Goal: Information Seeking & Learning: Find specific fact

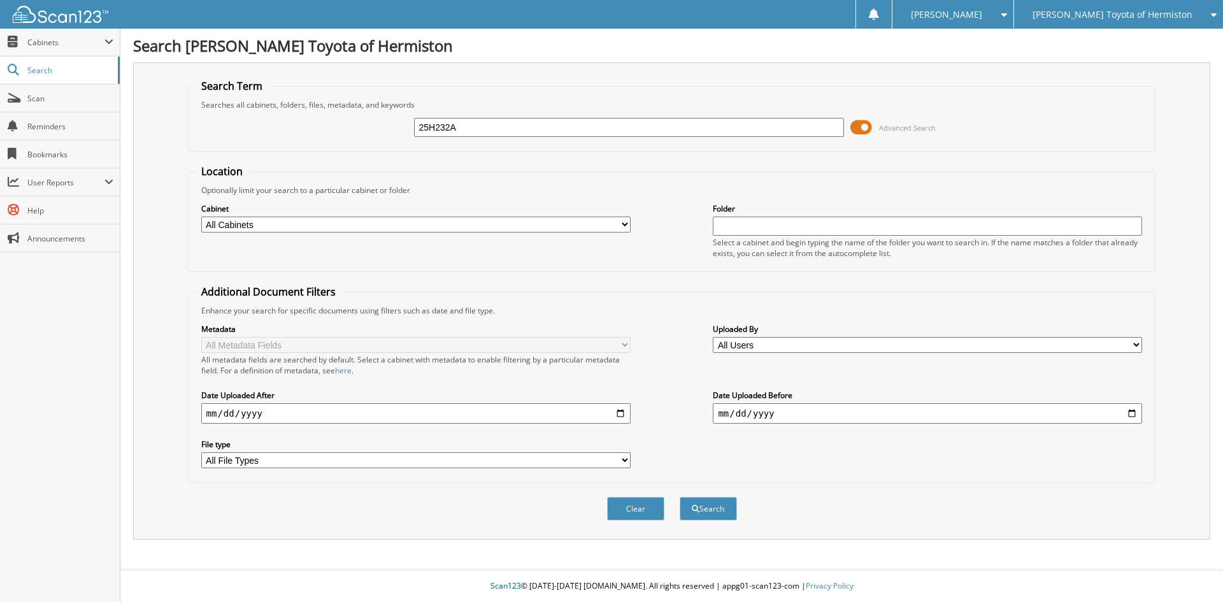
type input "25H232A"
click at [680, 497] on button "Search" at bounding box center [708, 509] width 57 height 24
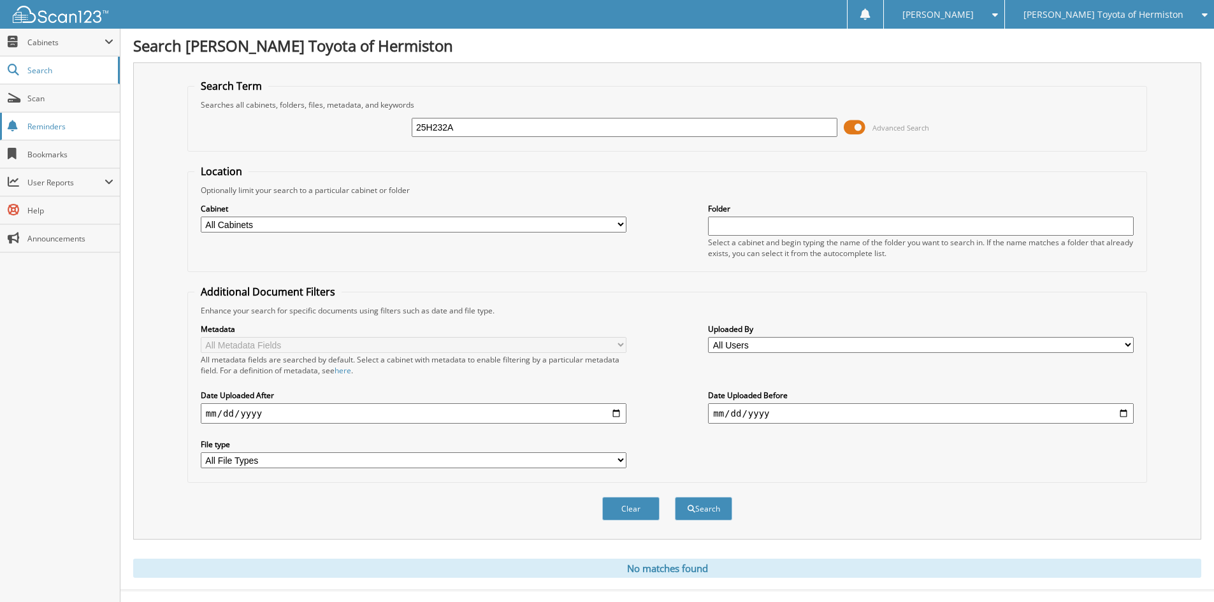
drag, startPoint x: 540, startPoint y: 133, endPoint x: 34, endPoint y: 136, distance: 505.8
click at [34, 136] on body "[PERSON_NAME] Settings Logout [PERSON_NAME] Toyota of Hermiston GMC of [GEOGRAP…" at bounding box center [607, 311] width 1214 height 622
type input "SPOON"
click at [675, 497] on button "Search" at bounding box center [703, 509] width 57 height 24
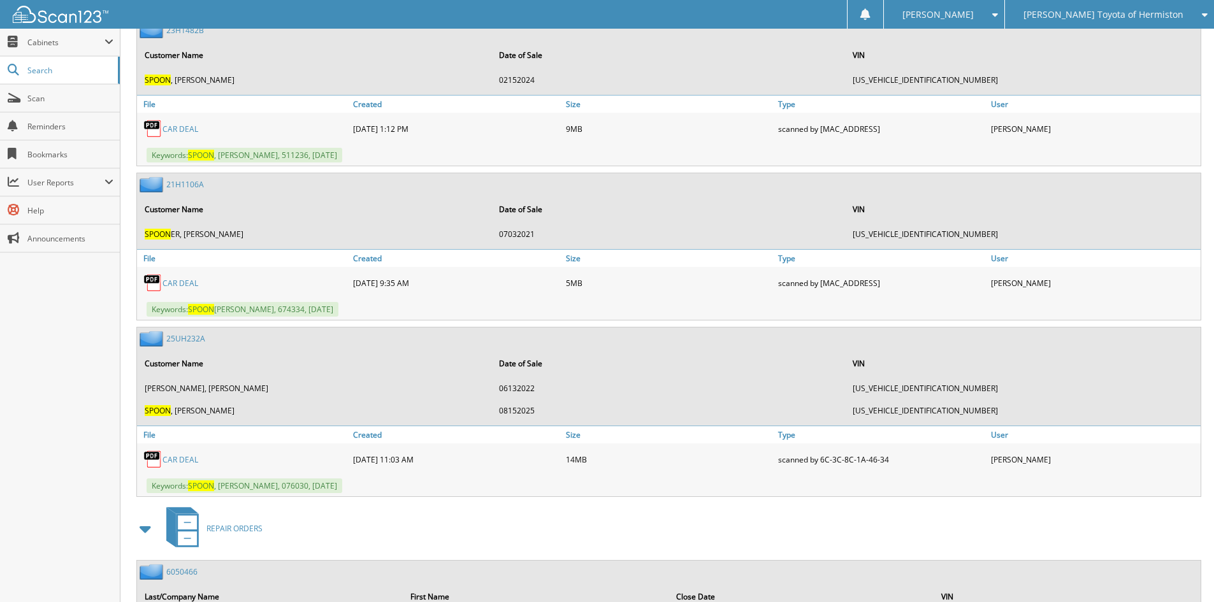
scroll to position [828, 0]
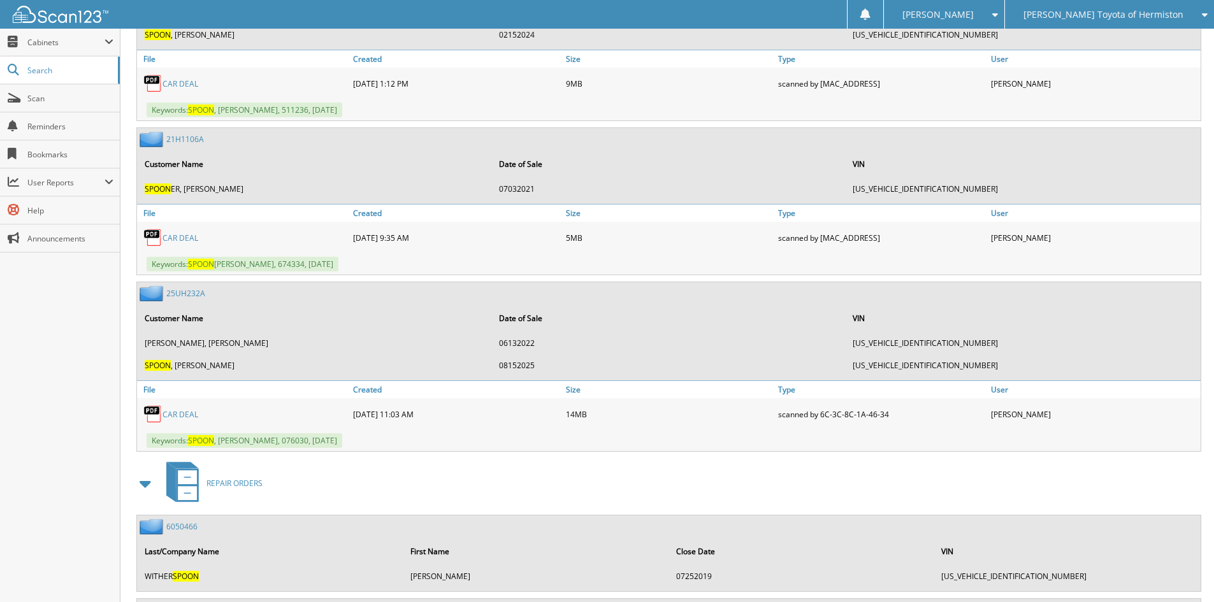
click at [176, 413] on link "CAR DEAL" at bounding box center [180, 414] width 36 height 11
click at [183, 412] on link "CAR DEAL" at bounding box center [180, 414] width 36 height 11
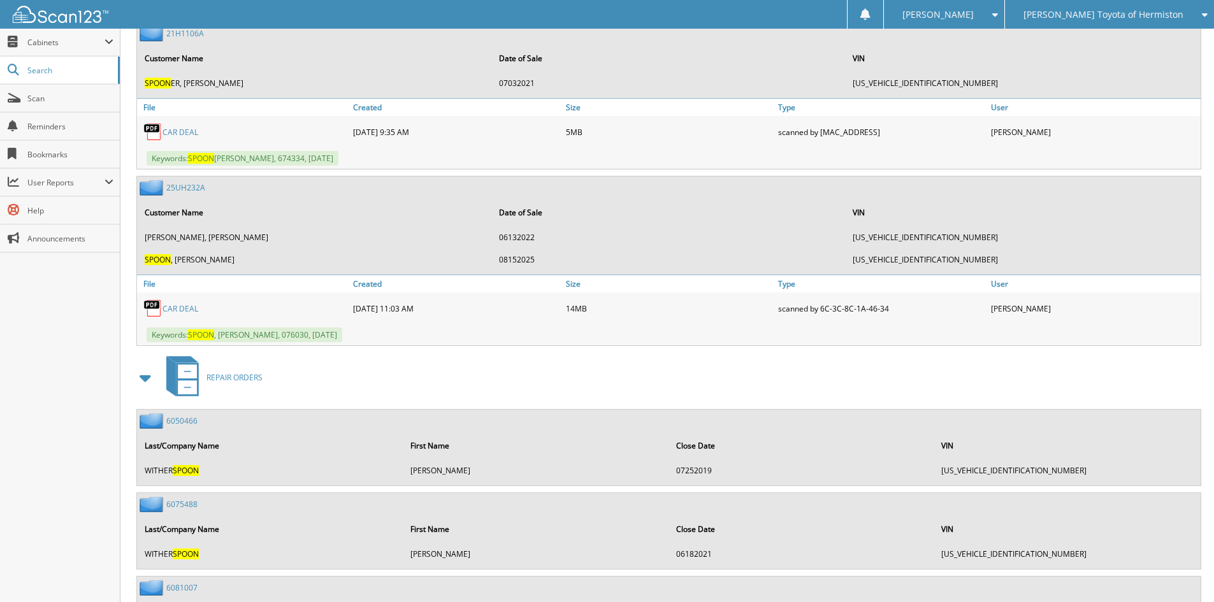
scroll to position [956, 0]
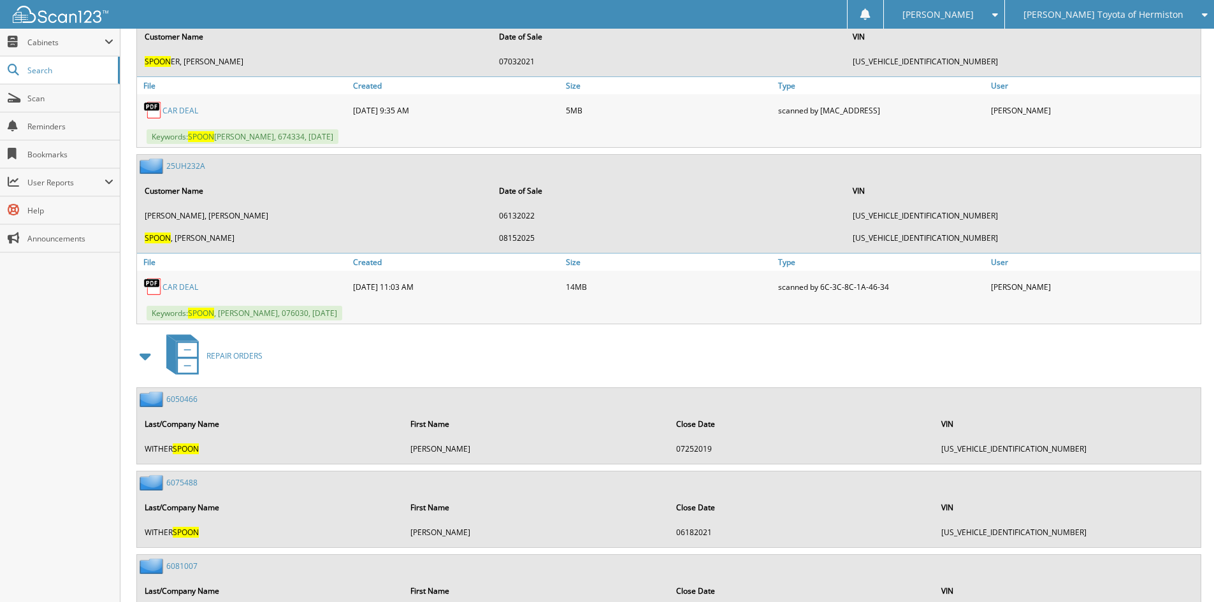
click at [192, 166] on link "25UH232A" at bounding box center [185, 166] width 39 height 11
